Goal: Task Accomplishment & Management: Complete application form

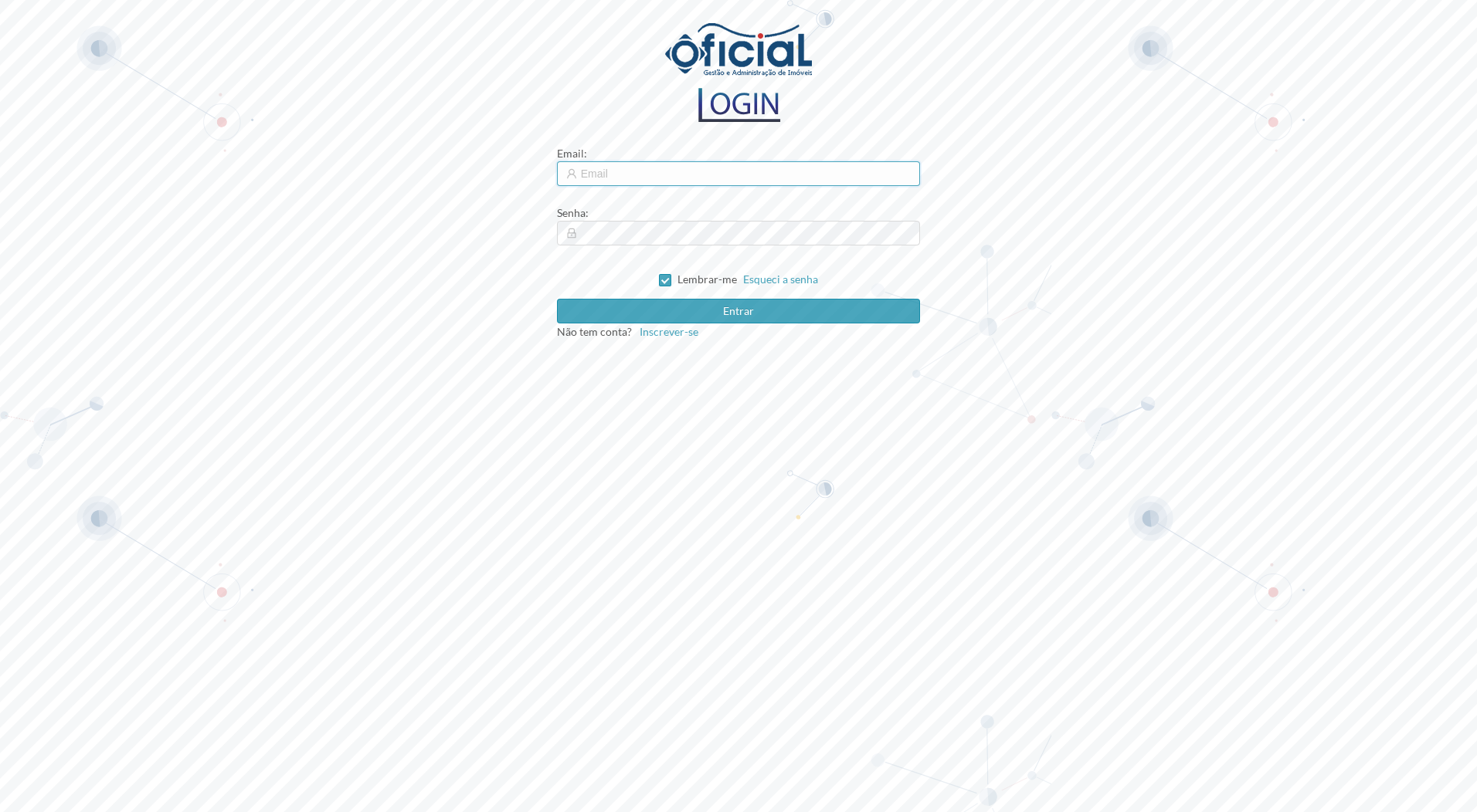
click at [722, 173] on input "text" at bounding box center [738, 173] width 364 height 25
type input "[EMAIL_ADDRESS][DOMAIN_NAME]"
click at [671, 280] on span at bounding box center [665, 280] width 12 height 12
click at [670, 280] on input "Lembrar-me" at bounding box center [664, 279] width 11 height 11
checkbox input "false"
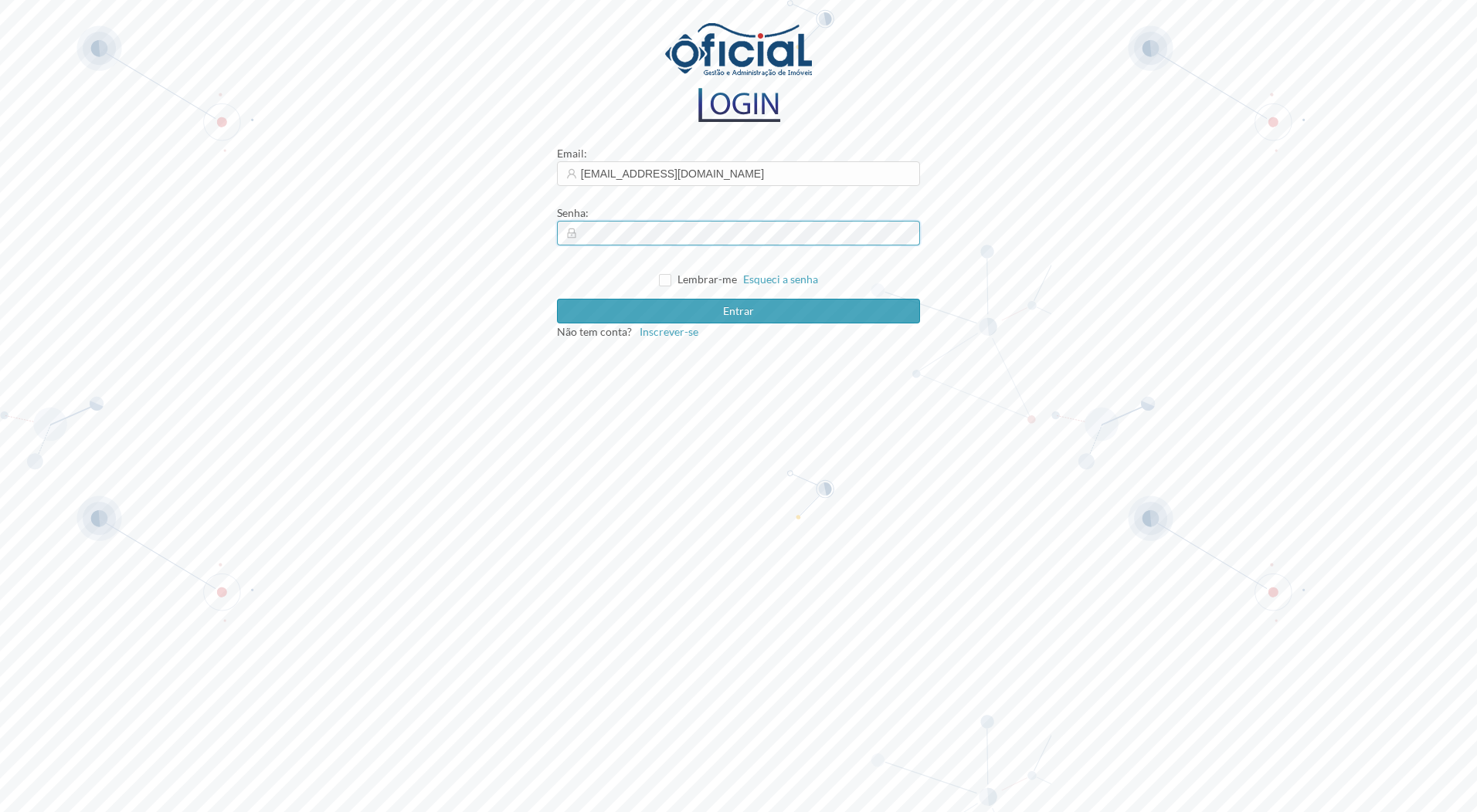
click at [557, 299] on button "Entrar" at bounding box center [738, 311] width 364 height 25
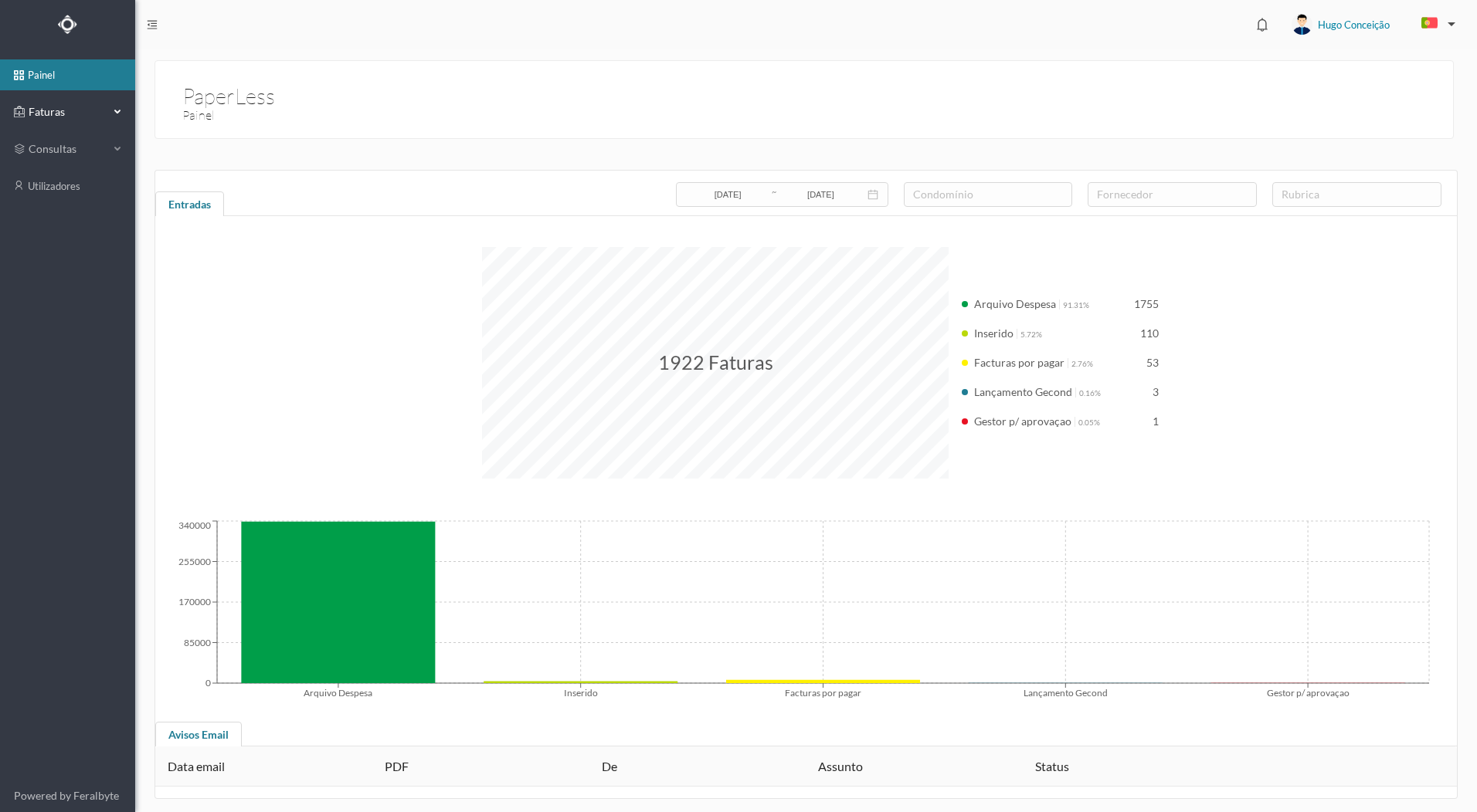
click at [49, 116] on span "Faturas" at bounding box center [67, 112] width 85 height 15
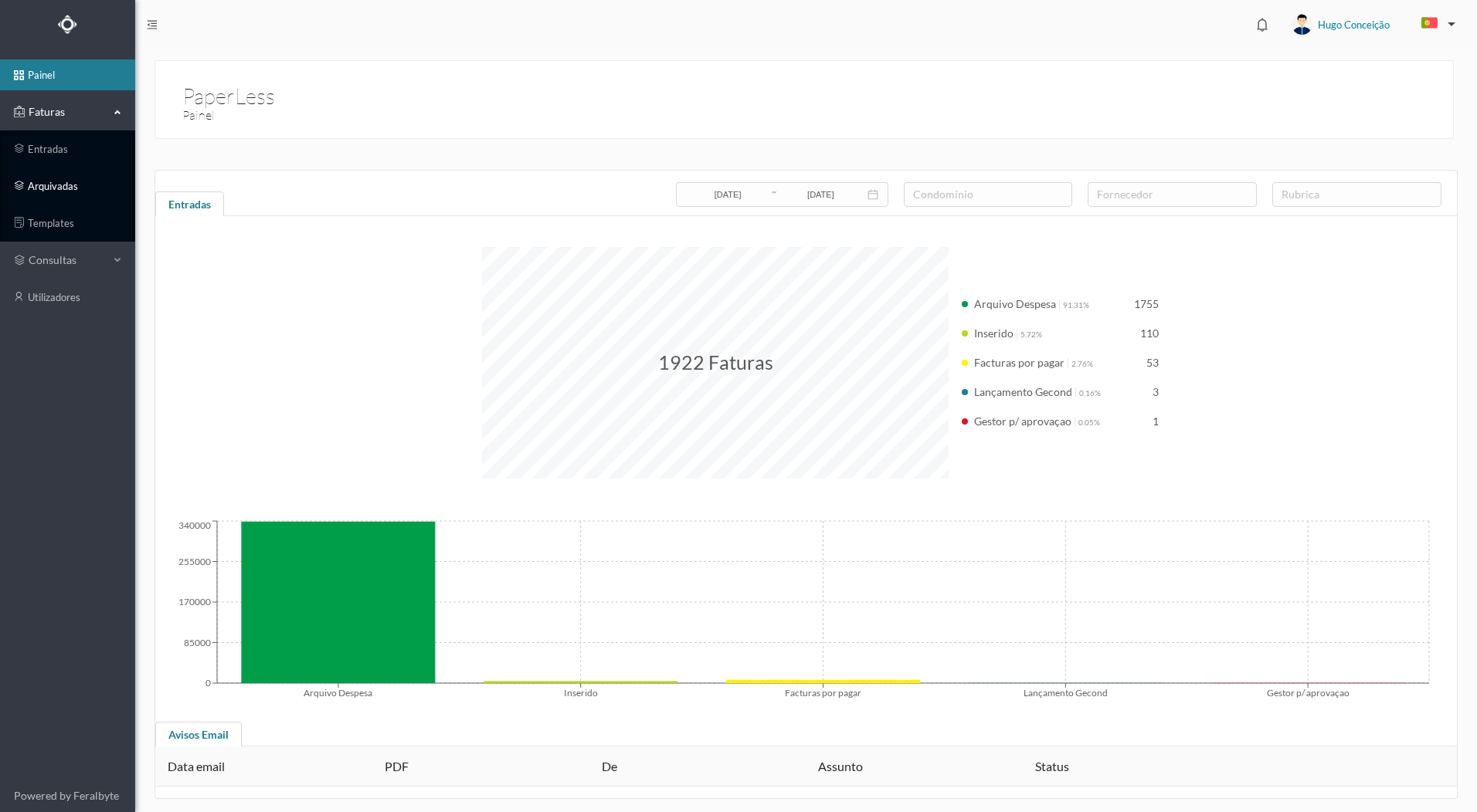
click at [85, 184] on link "arquivadas" at bounding box center [68, 185] width 136 height 31
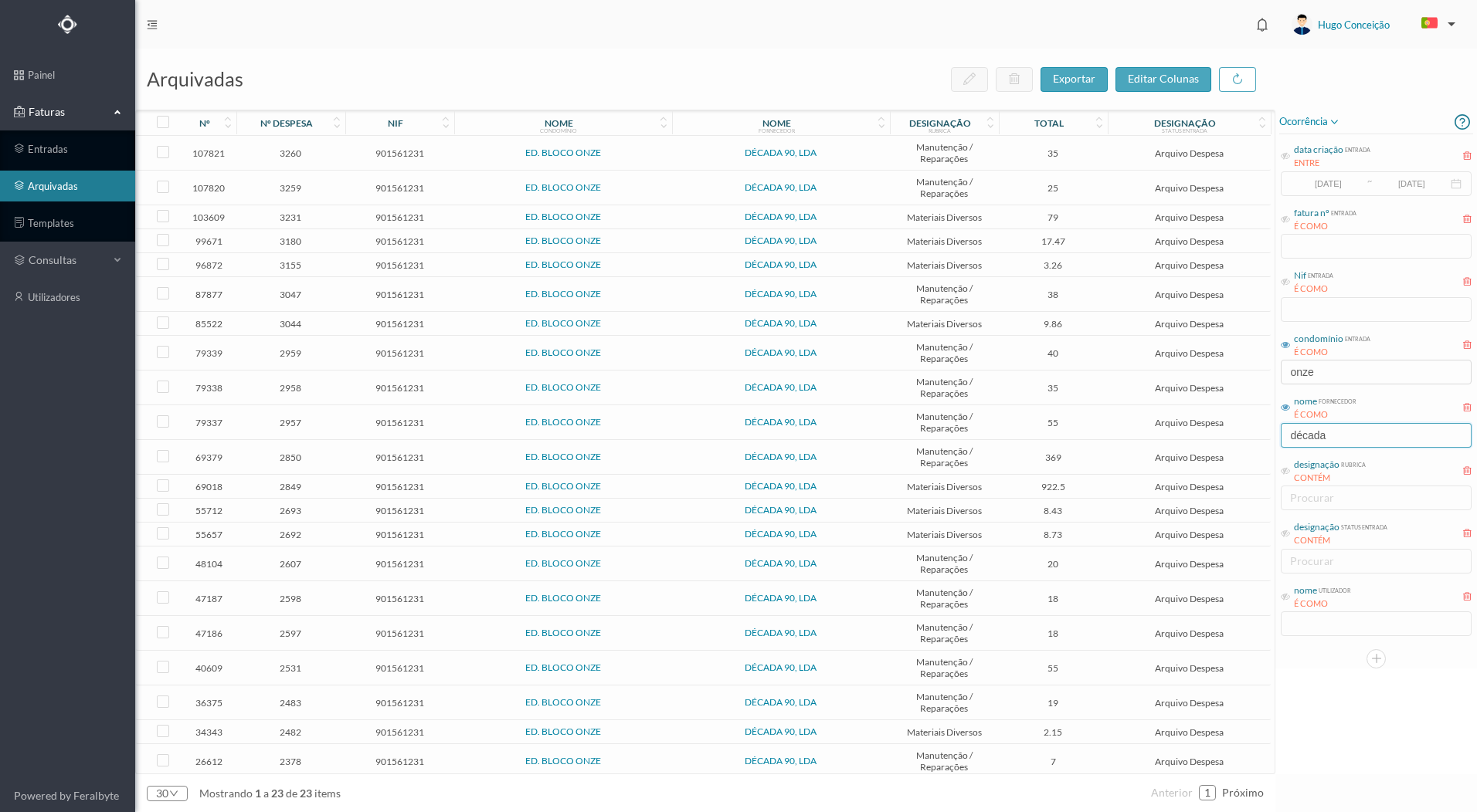
drag, startPoint x: 1336, startPoint y: 440, endPoint x: 1234, endPoint y: 445, distance: 102.1
click at [1234, 445] on div "arquivadas exportar editar colunas nº nº despesa nif nome condomínio nome forne…" at bounding box center [806, 430] width 1341 height 763
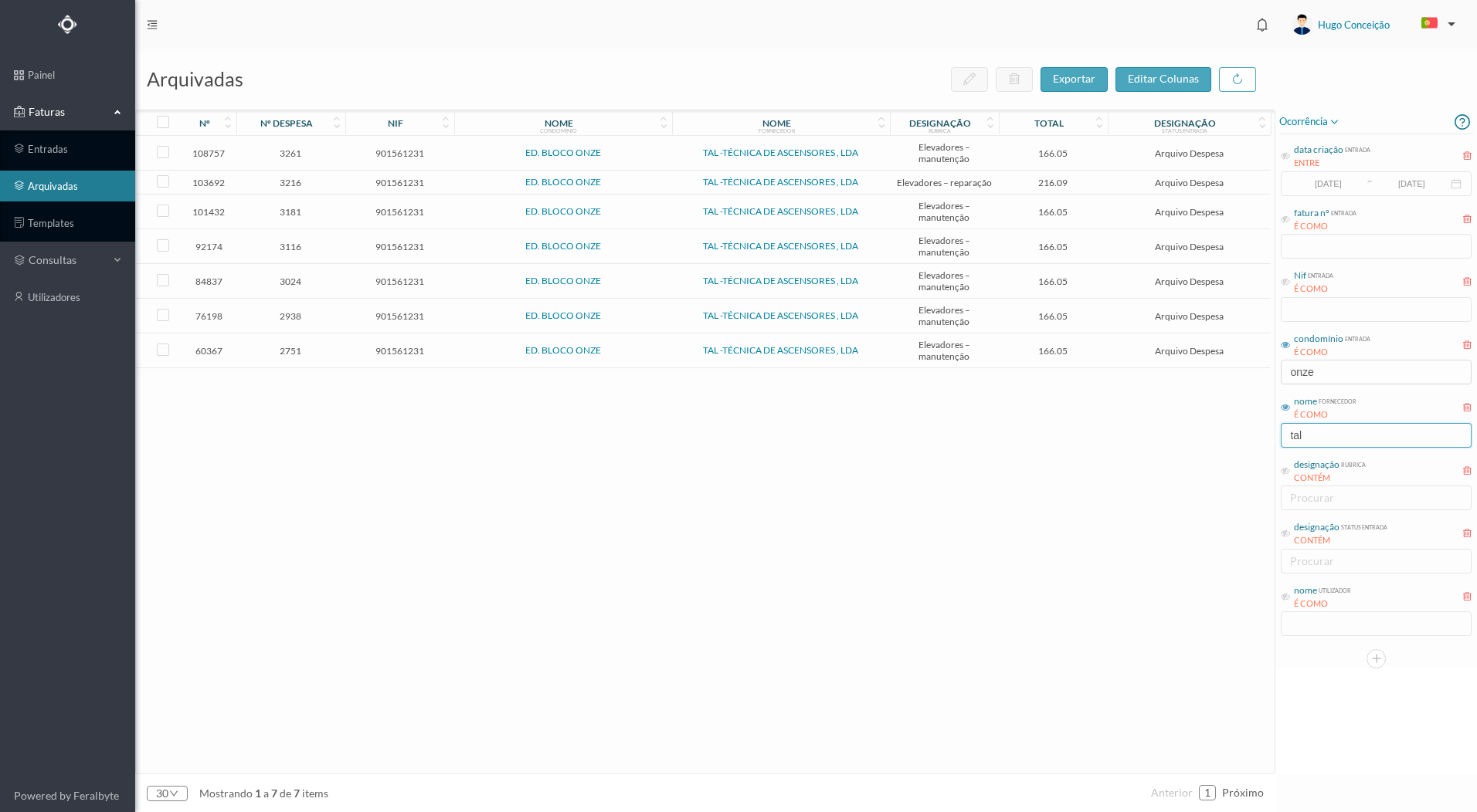
type input "tal"
click at [285, 180] on span "3216" at bounding box center [291, 182] width 102 height 12
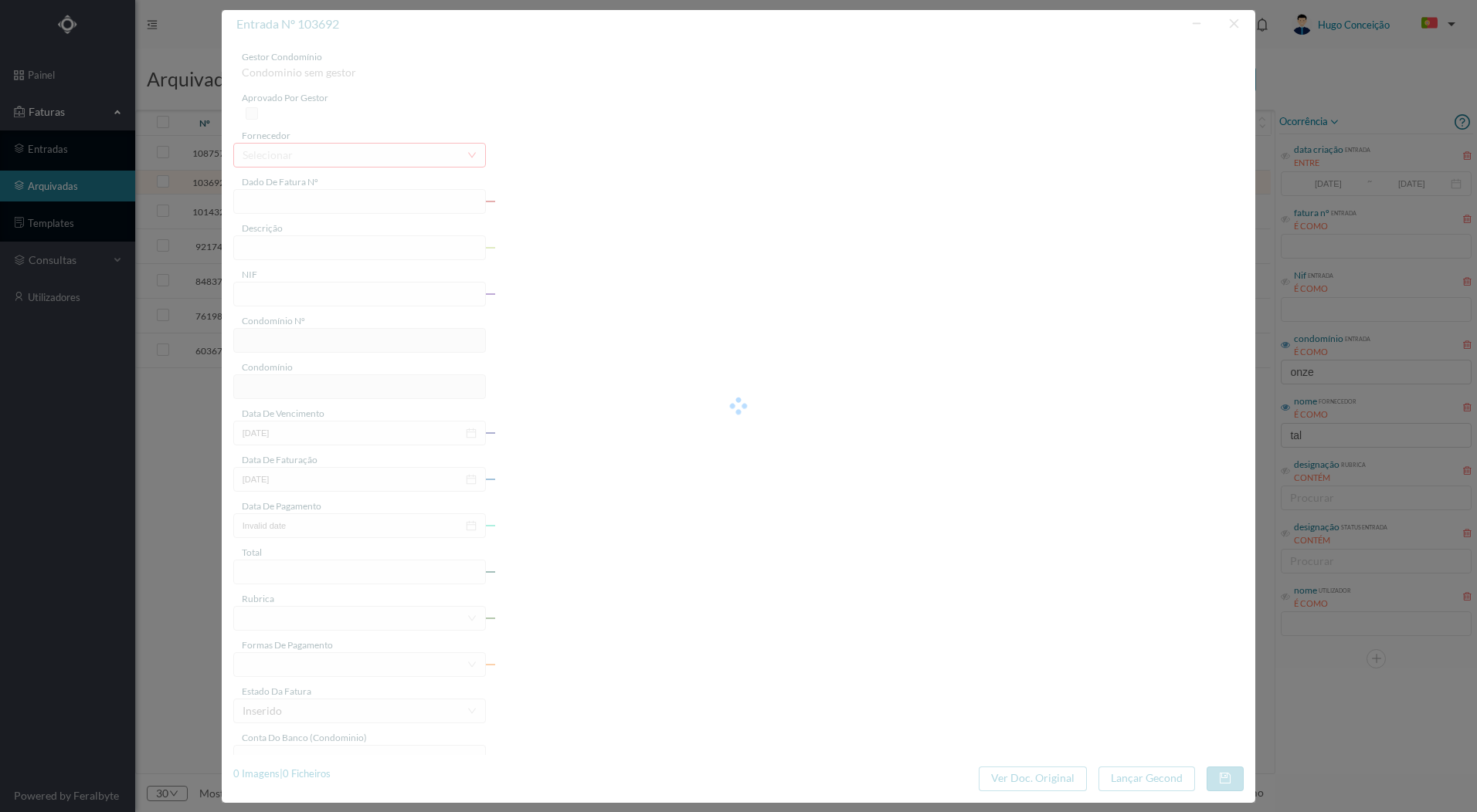
type input "A 000/032953"
type input "Fornecimento e colocação de material elev 1"
type input "901561231"
type input "[DATE]"
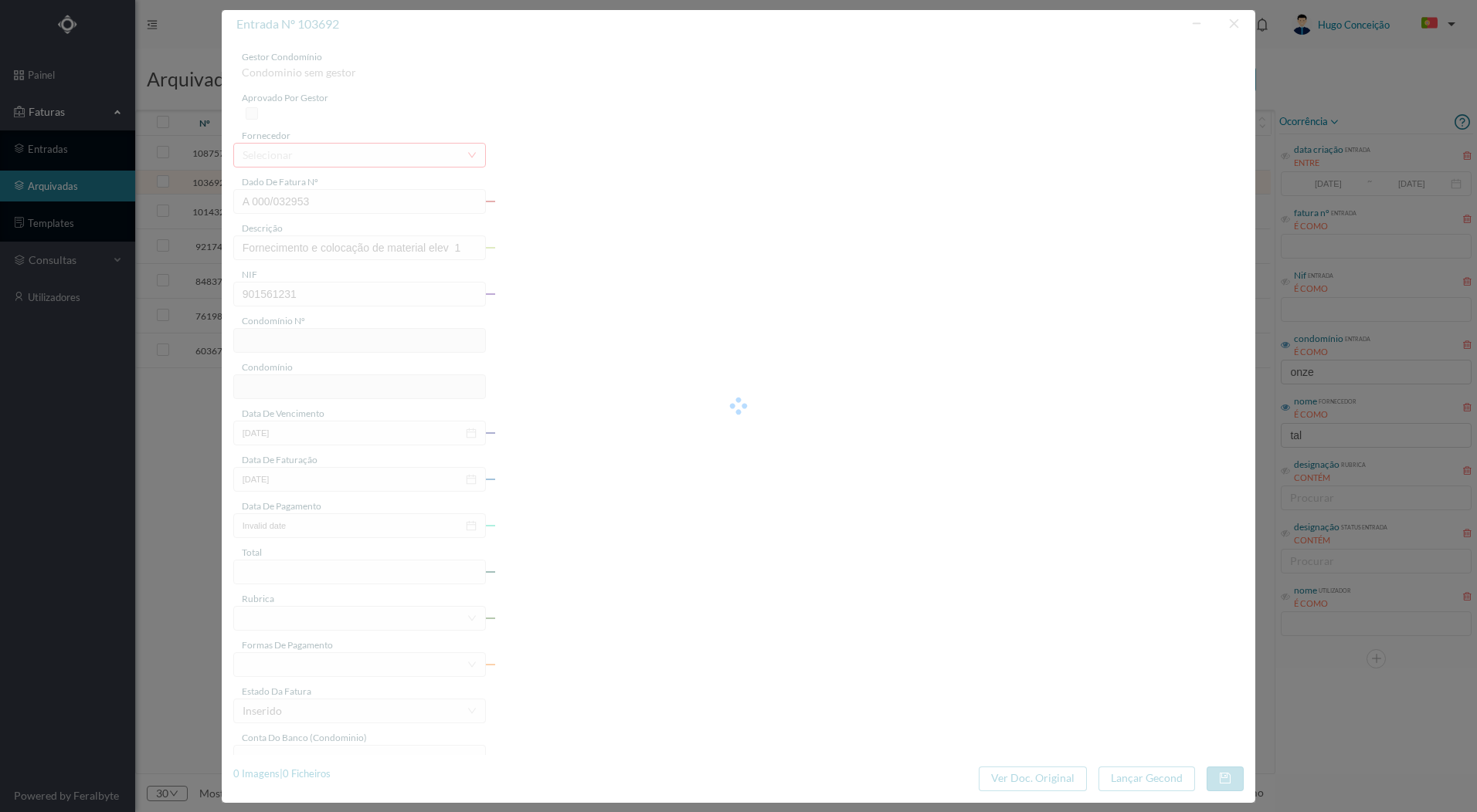
type input "216.09"
type input "369"
type input "ED. BLOCO ONZE"
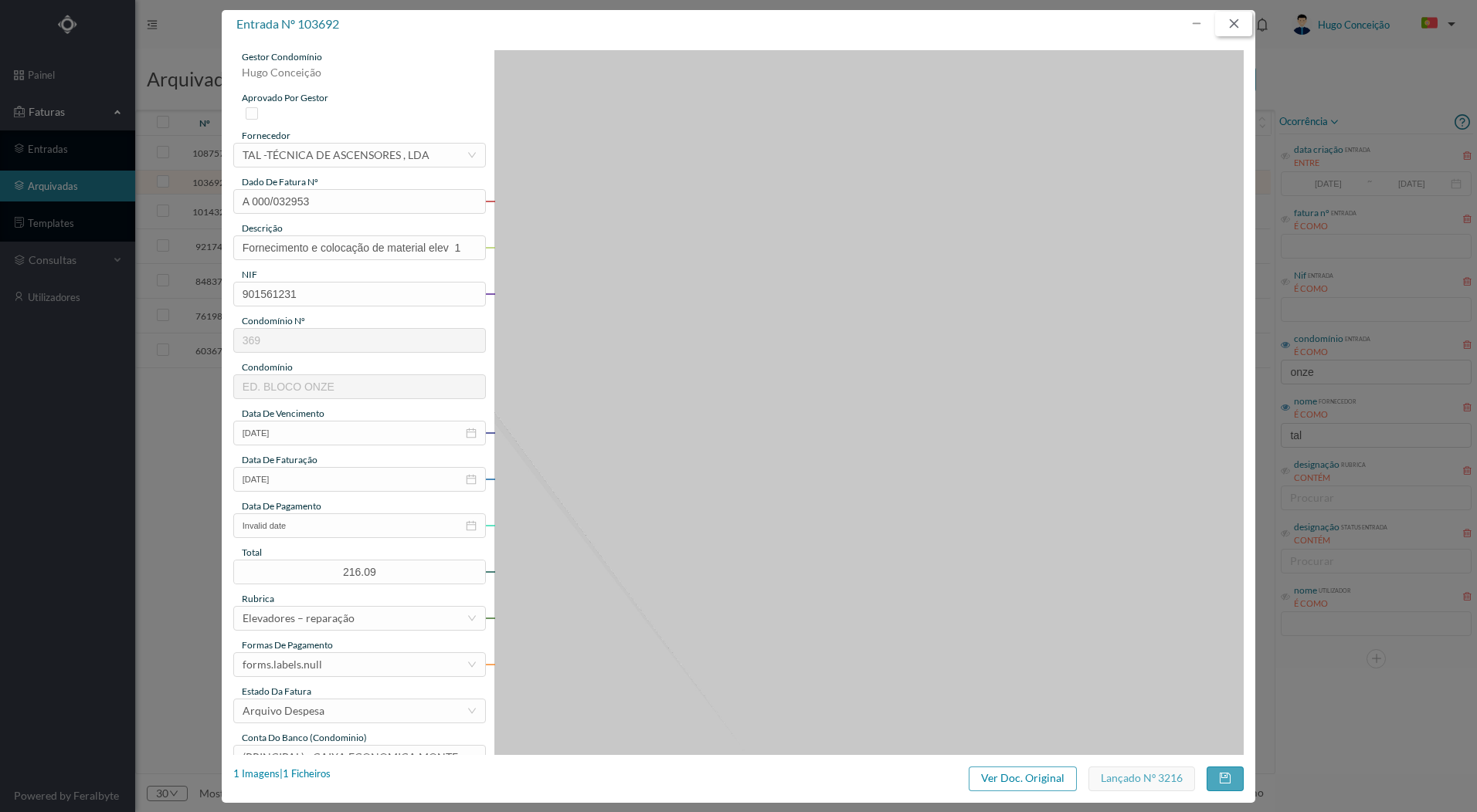
click at [1232, 32] on button "button" at bounding box center [1233, 24] width 37 height 25
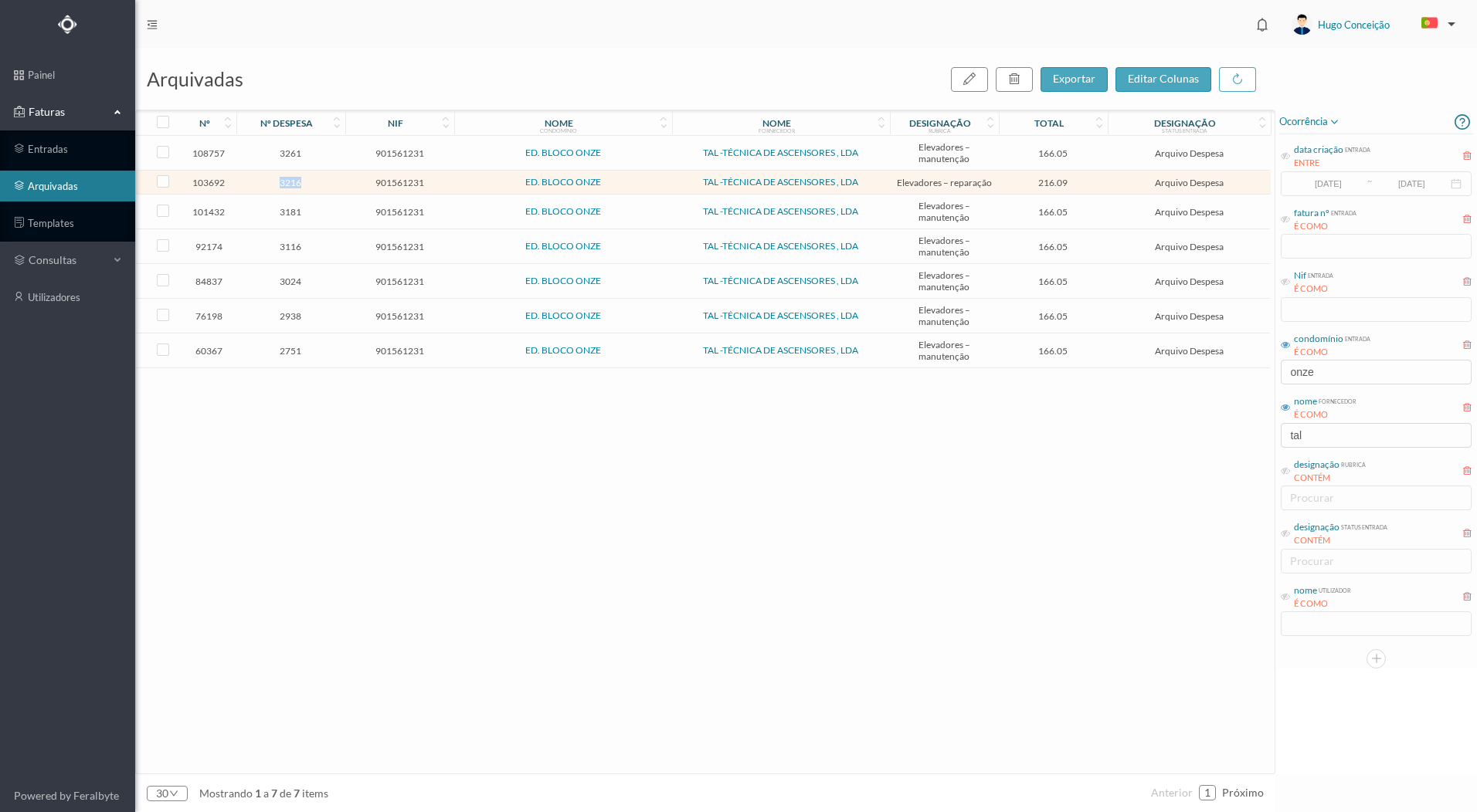
click at [289, 180] on span "3216" at bounding box center [291, 182] width 102 height 12
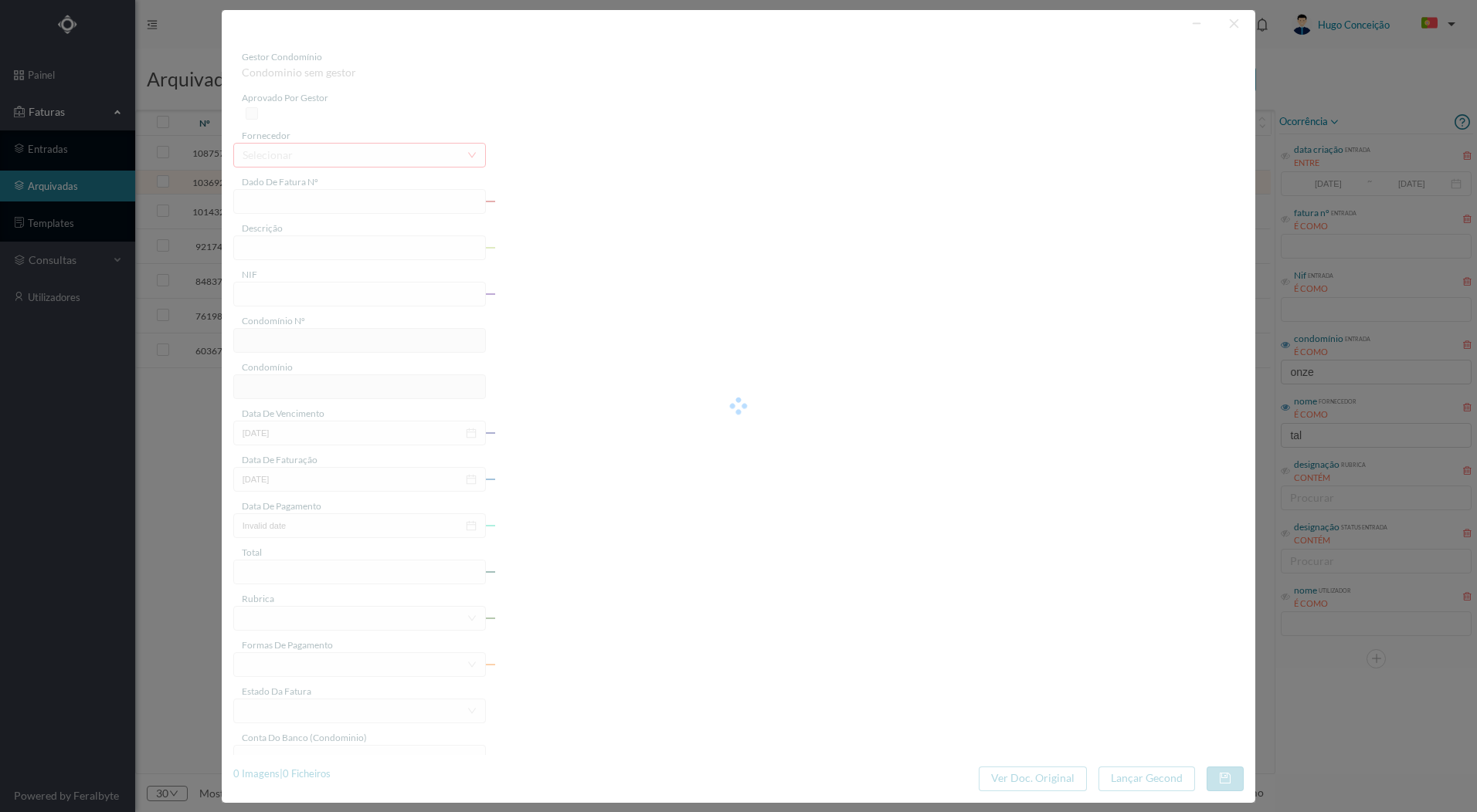
type input "A 000/032953"
type input "Fornecimento e colocação de material elev 1"
type input "901561231"
type input "[DATE]"
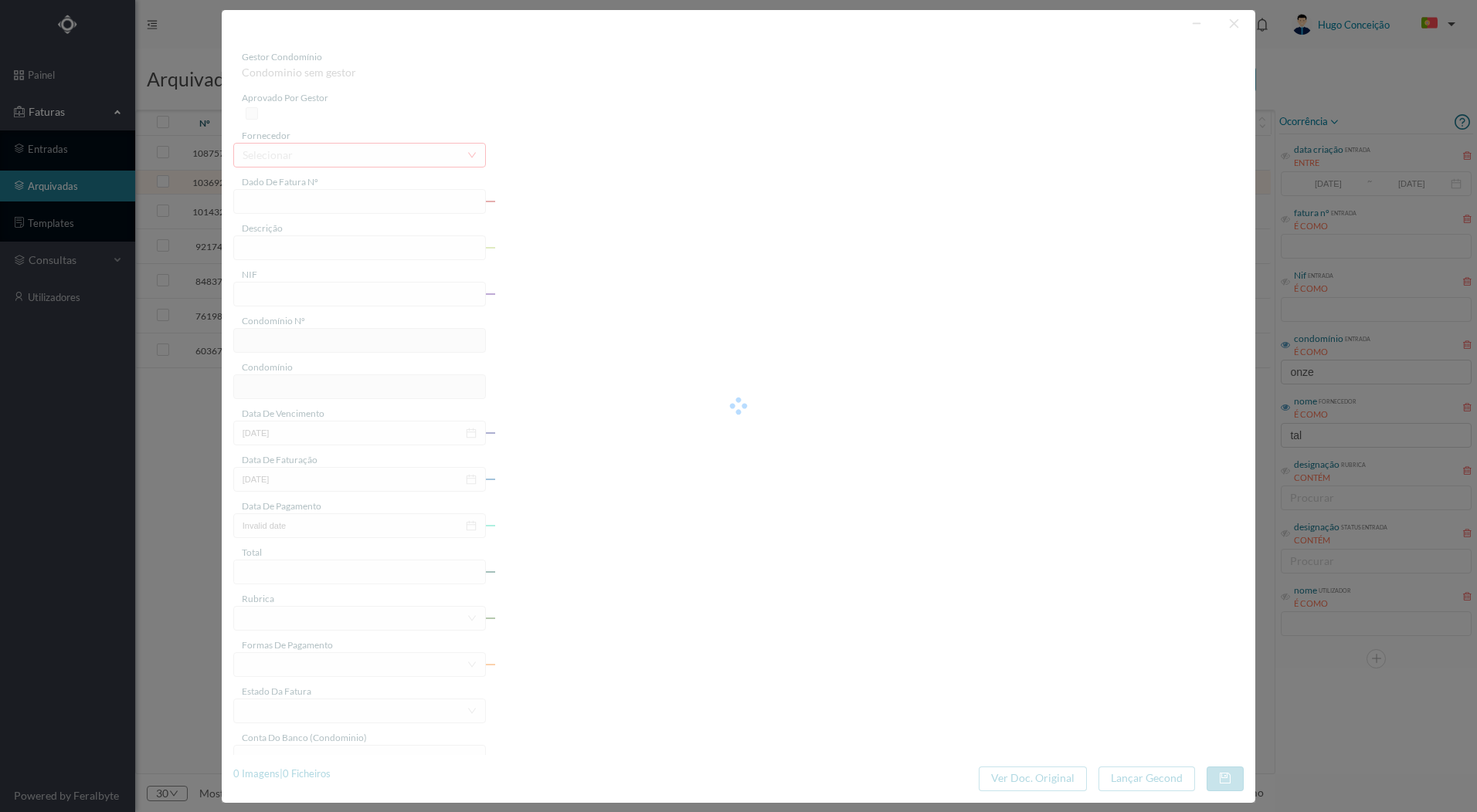
type input "216.09"
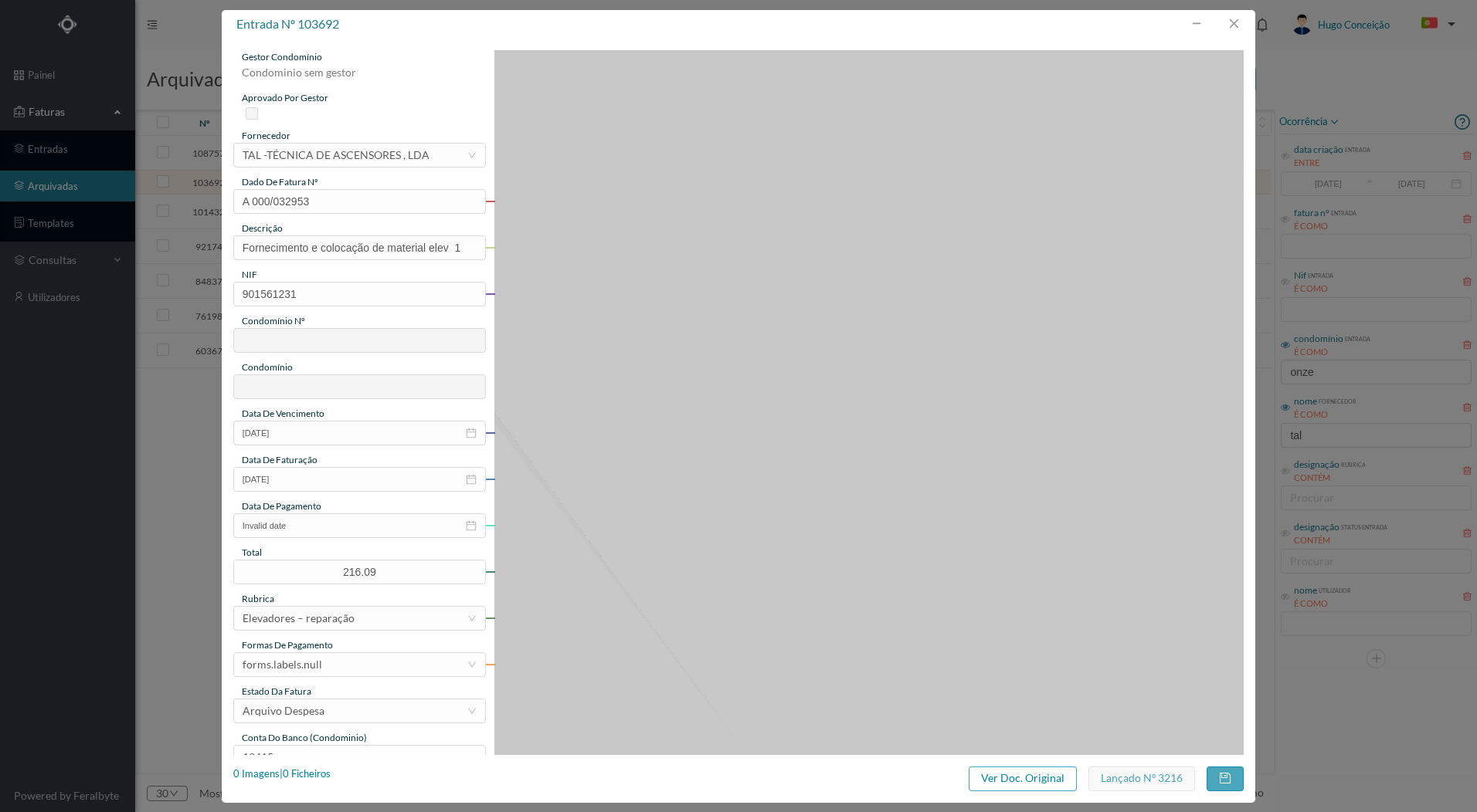
type input "369"
type input "ED. BLOCO ONZE"
click at [304, 770] on div "1 Imagens | 1 Ficheiros" at bounding box center [282, 774] width 98 height 15
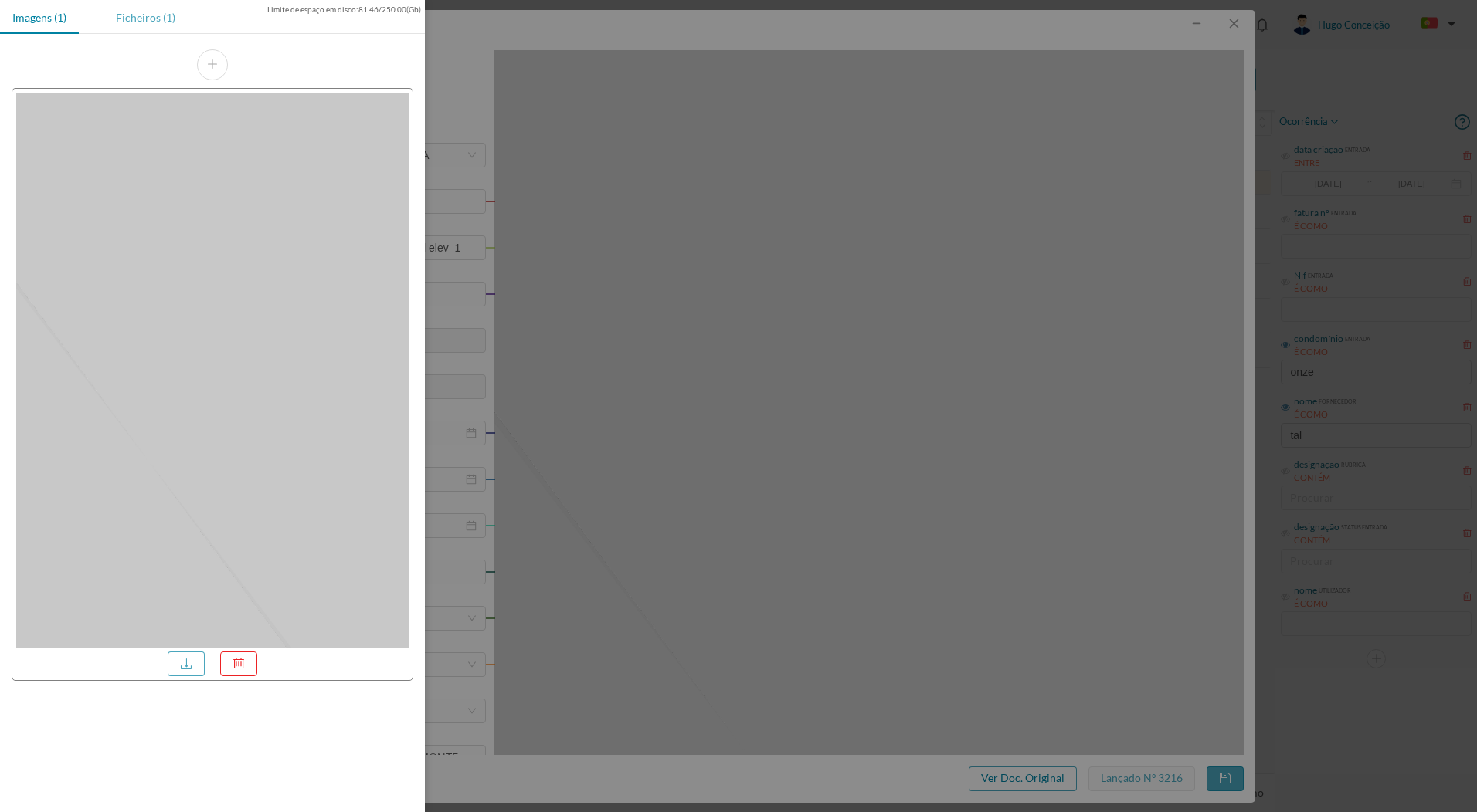
click at [159, 17] on div "Ficheiros (1)" at bounding box center [146, 17] width 84 height 35
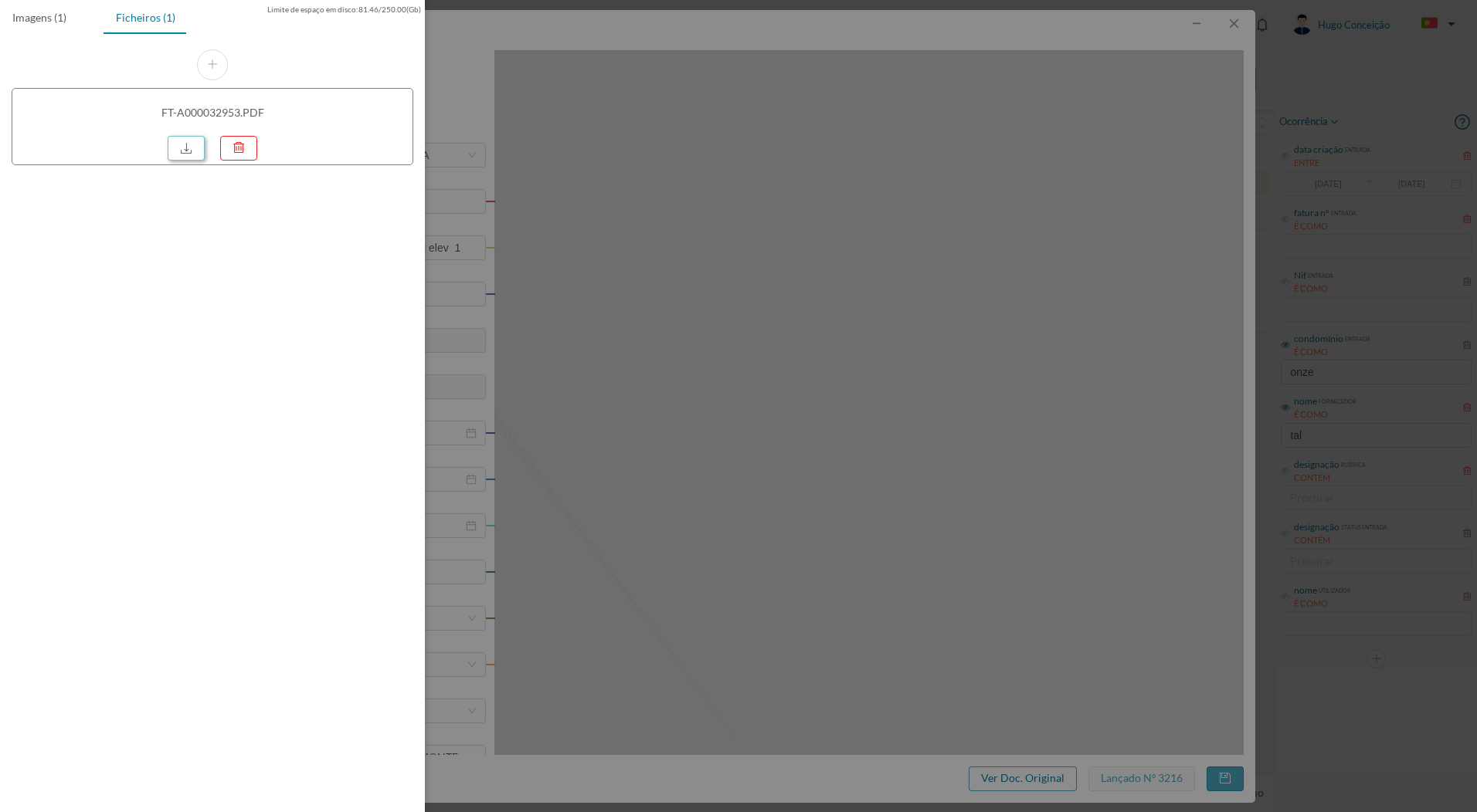
click at [182, 153] on link at bounding box center [185, 147] width 37 height 25
click at [1247, 4] on div at bounding box center [738, 406] width 1477 height 812
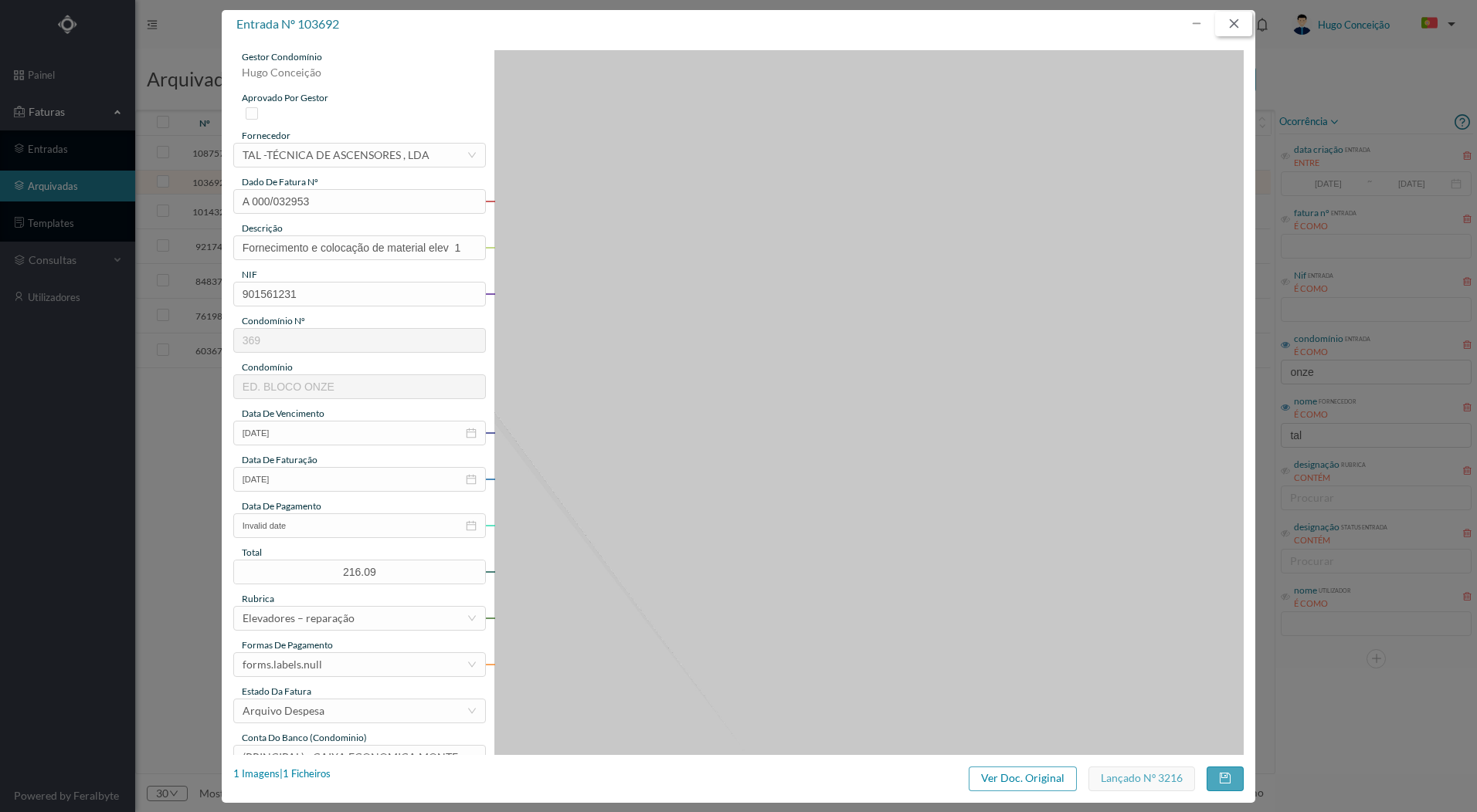
click at [1236, 24] on button "button" at bounding box center [1233, 24] width 37 height 25
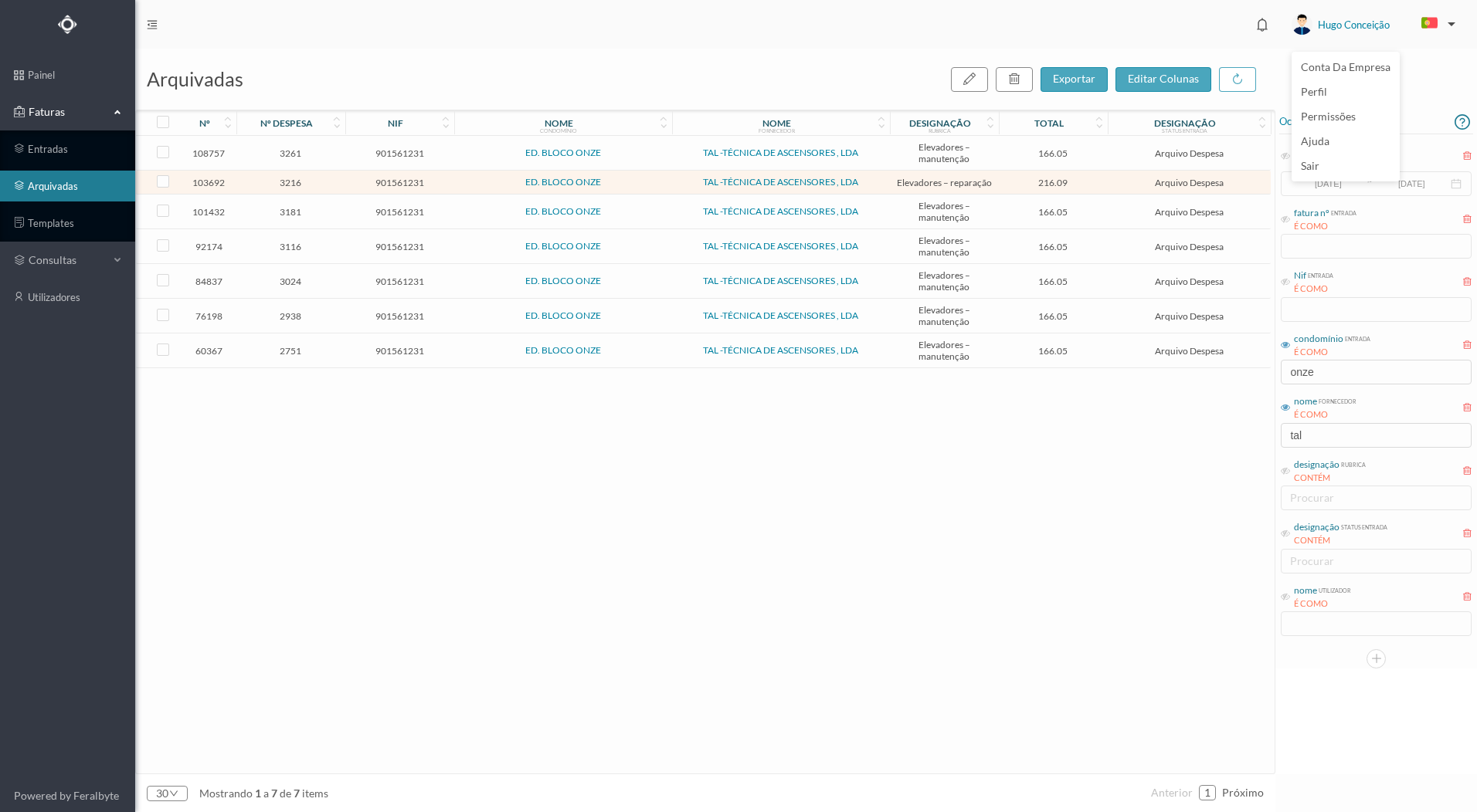
click at [1333, 24] on span "Hugo Conceição" at bounding box center [1353, 25] width 72 height 50
click at [1335, 164] on div "ENTRE" at bounding box center [1331, 162] width 77 height 13
click at [1344, 26] on span "Hugo Conceição" at bounding box center [1353, 25] width 72 height 50
click at [1336, 162] on li "sair" at bounding box center [1345, 165] width 108 height 25
